Goal: Check status

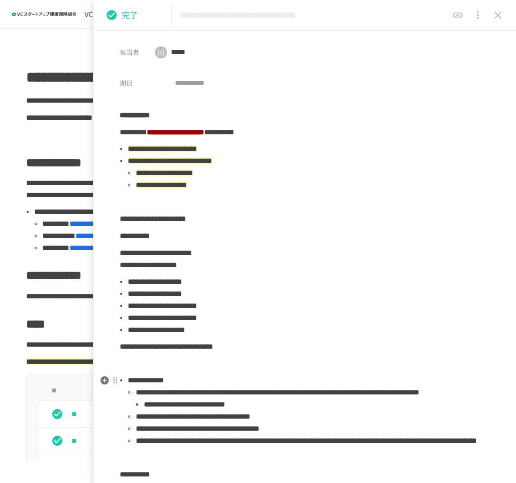
scroll to position [503, 0]
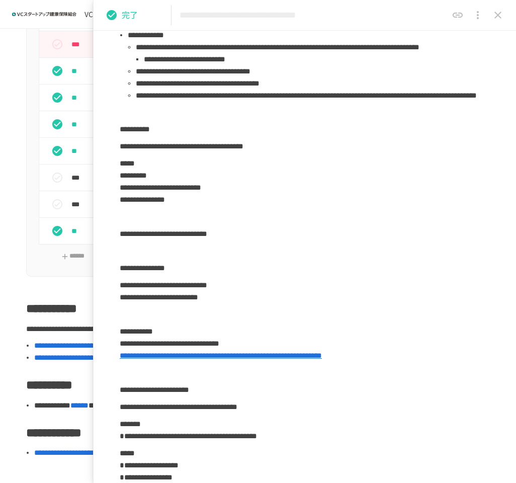
click at [499, 21] on button "close drawer" at bounding box center [498, 15] width 20 height 20
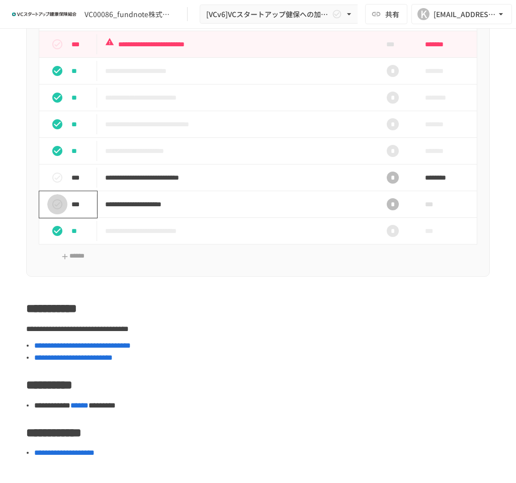
click at [58, 209] on icon "status" at bounding box center [57, 204] width 10 height 10
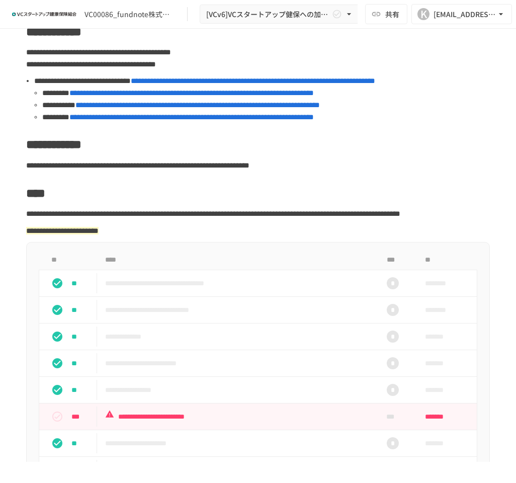
scroll to position [34, 0]
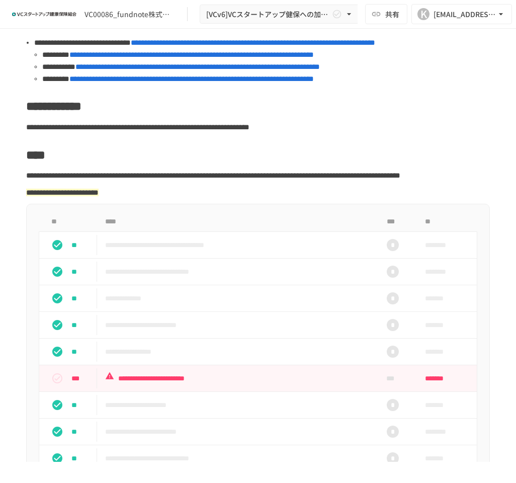
scroll to position [201, 0]
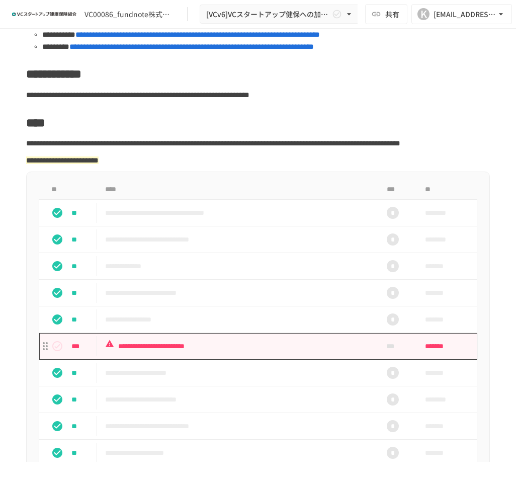
click at [203, 359] on td "**********" at bounding box center [236, 346] width 279 height 27
